Goal: Task Accomplishment & Management: Complete application form

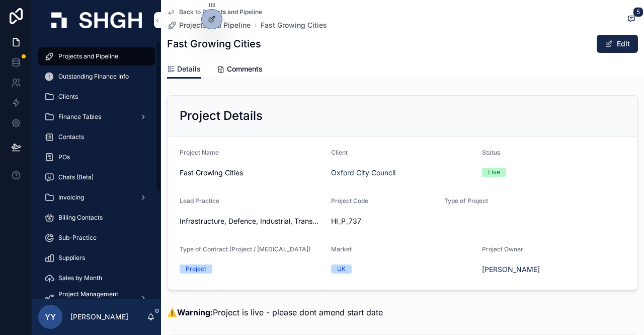
scroll to position [344, 0]
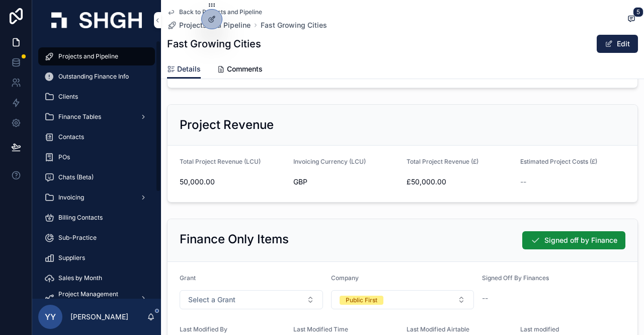
click at [95, 59] on span "Projects and Pipeline" at bounding box center [88, 56] width 60 height 8
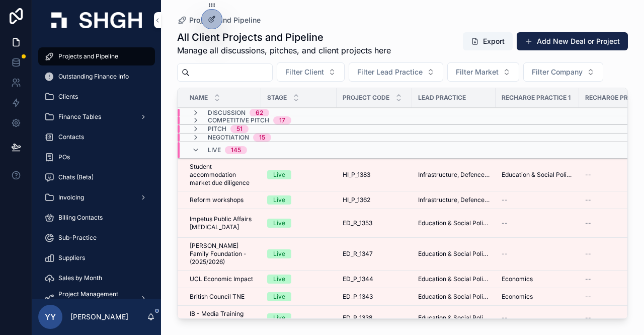
click at [212, 69] on input "scrollable content" at bounding box center [231, 72] width 83 height 14
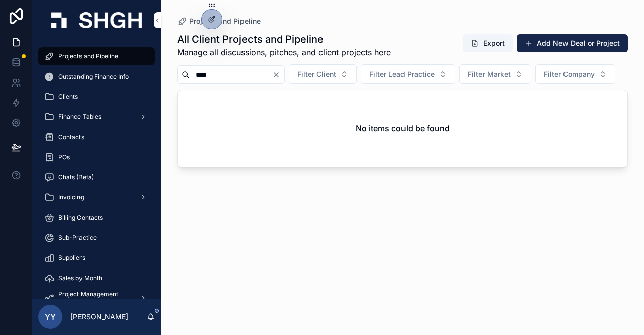
click at [237, 73] on input "****" at bounding box center [231, 74] width 83 height 14
type input "*"
click at [393, 17] on div "Projects and Pipeline" at bounding box center [402, 21] width 451 height 10
drag, startPoint x: 70, startPoint y: 53, endPoint x: 104, endPoint y: 61, distance: 34.7
click at [71, 53] on span "Projects and Pipeline" at bounding box center [88, 56] width 60 height 8
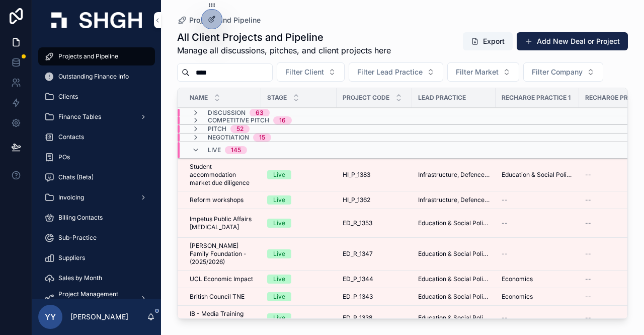
click at [240, 73] on input "****" at bounding box center [231, 72] width 83 height 14
type input "*"
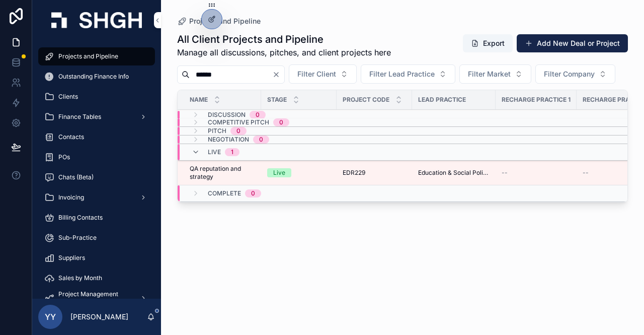
type input "******"
click at [313, 177] on div "Live" at bounding box center [298, 172] width 63 height 9
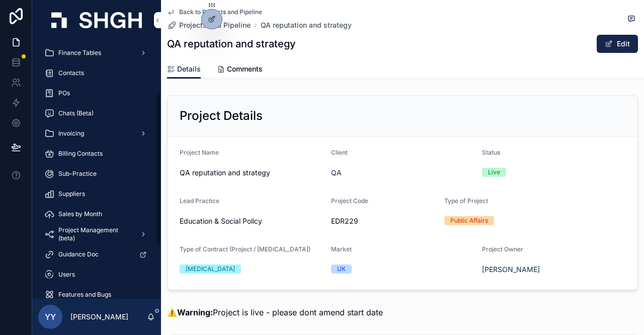
scroll to position [101, 0]
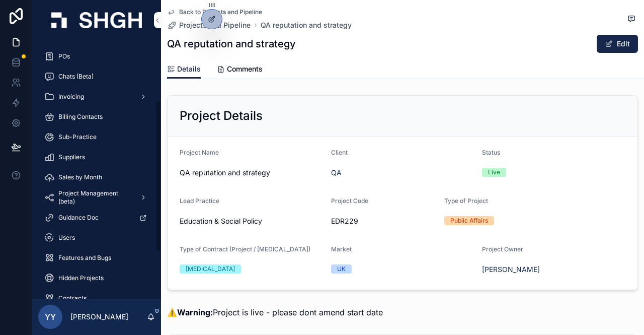
click at [11, 218] on div at bounding box center [16, 167] width 32 height 335
click at [65, 234] on span "Users" at bounding box center [66, 238] width 17 height 8
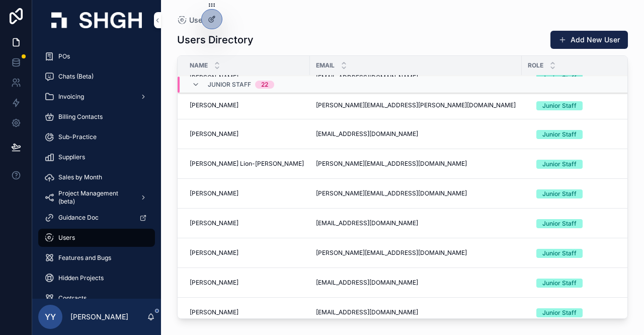
scroll to position [50, 0]
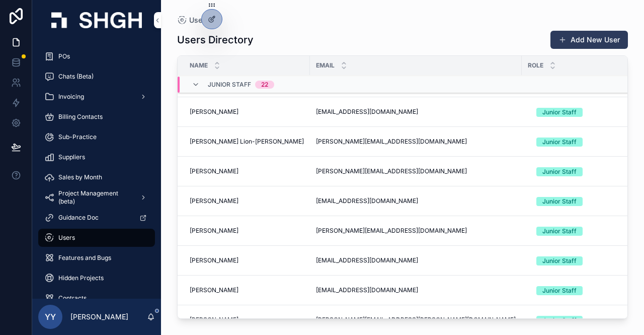
click at [590, 41] on button "Add New User" at bounding box center [590, 40] width 78 height 18
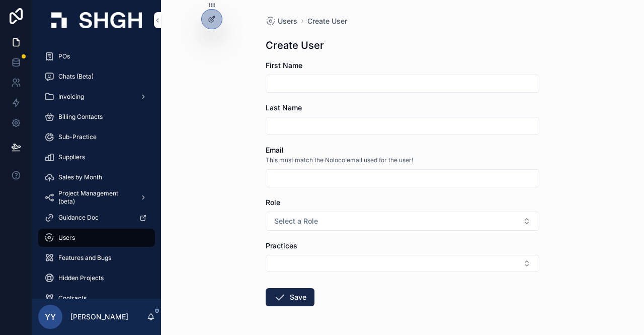
drag, startPoint x: 280, startPoint y: 83, endPoint x: 298, endPoint y: 85, distance: 18.7
click at [280, 83] on input "scrollable content" at bounding box center [402, 83] width 273 height 14
type input "****"
click at [300, 126] on input "scrollable content" at bounding box center [402, 126] width 273 height 14
type input "**********"
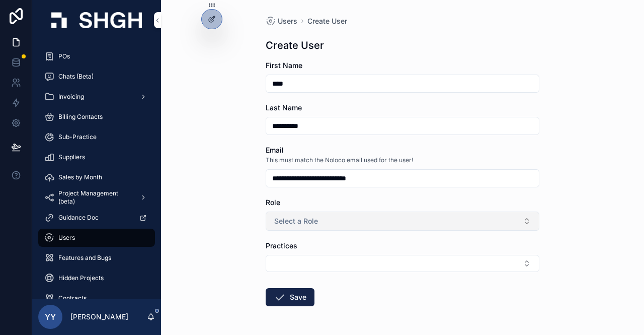
type input "**********"
click at [293, 220] on span "Select a Role" at bounding box center [296, 221] width 44 height 10
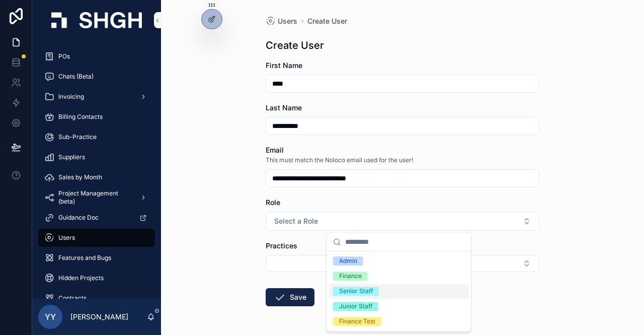
click at [358, 291] on div "Senior Staff" at bounding box center [356, 290] width 34 height 9
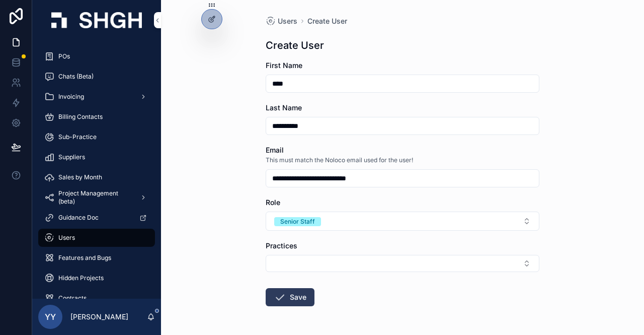
click at [294, 296] on button "Save" at bounding box center [290, 297] width 49 height 18
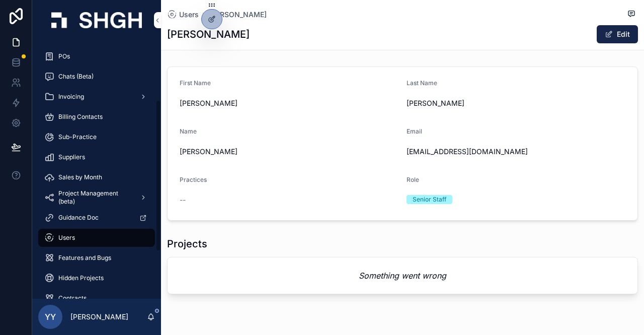
click at [69, 236] on span "Users" at bounding box center [66, 238] width 17 height 8
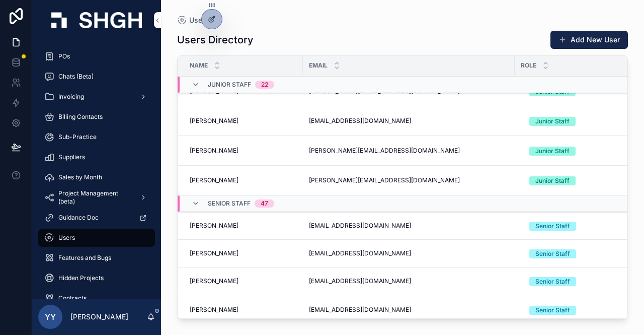
scroll to position [598, 0]
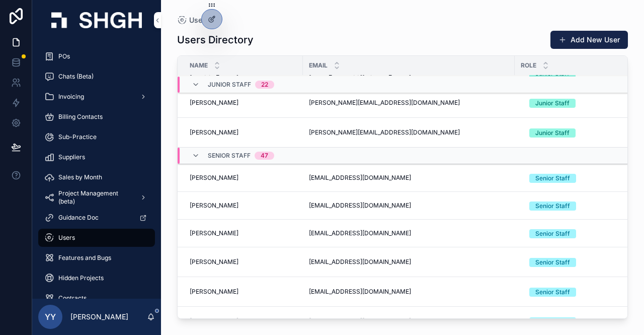
click at [468, 174] on div "[EMAIL_ADDRESS][DOMAIN_NAME] [EMAIL_ADDRESS][DOMAIN_NAME]" at bounding box center [409, 178] width 200 height 8
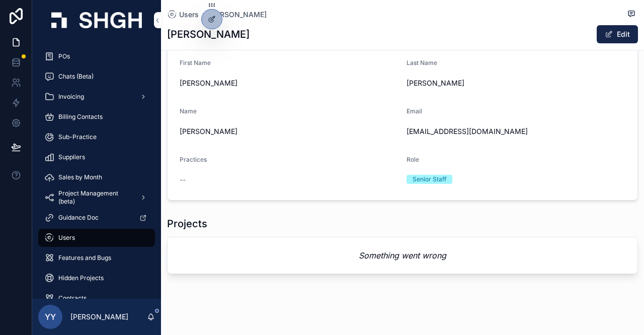
scroll to position [31, 0]
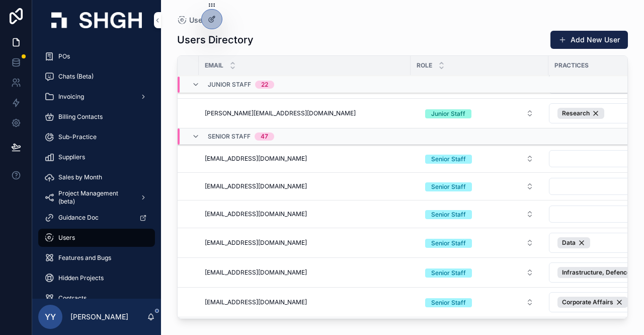
scroll to position [617, 129]
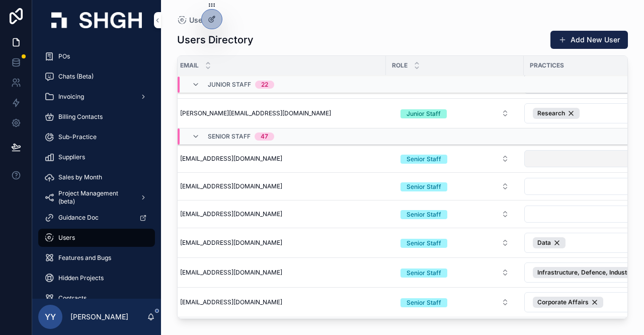
click at [560, 150] on button "Select Button" at bounding box center [594, 158] width 140 height 17
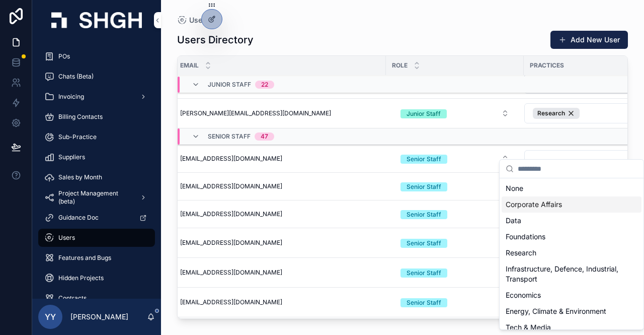
click at [554, 207] on span "Corporate Affairs" at bounding box center [534, 204] width 56 height 10
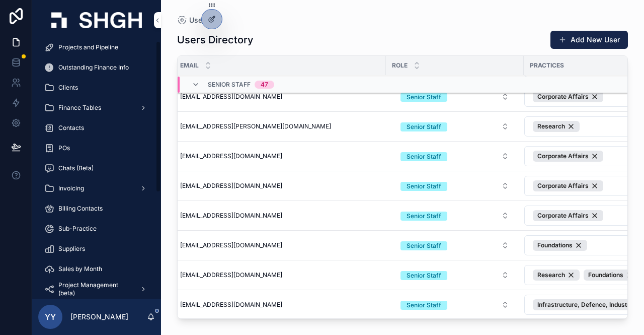
scroll to position [0, 0]
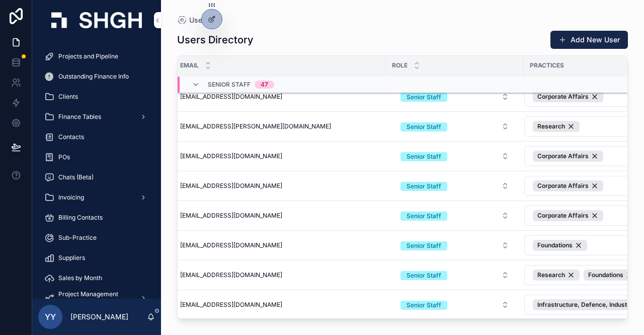
click at [95, 56] on span "Projects and Pipeline" at bounding box center [88, 56] width 60 height 8
